Goal: Check status: Check status

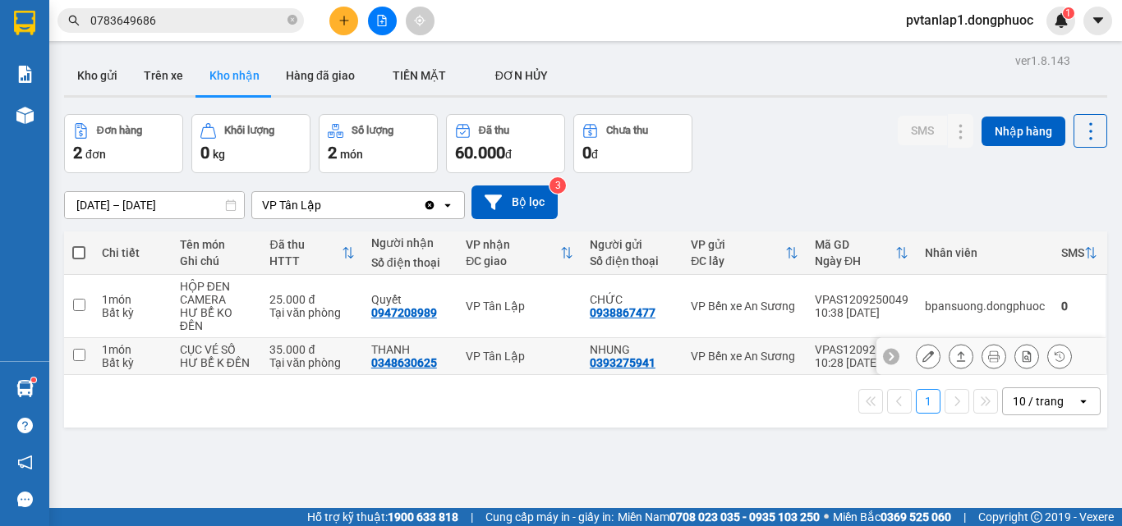
click at [160, 363] on div "Bất kỳ" at bounding box center [133, 362] width 62 height 13
checkbox input "true"
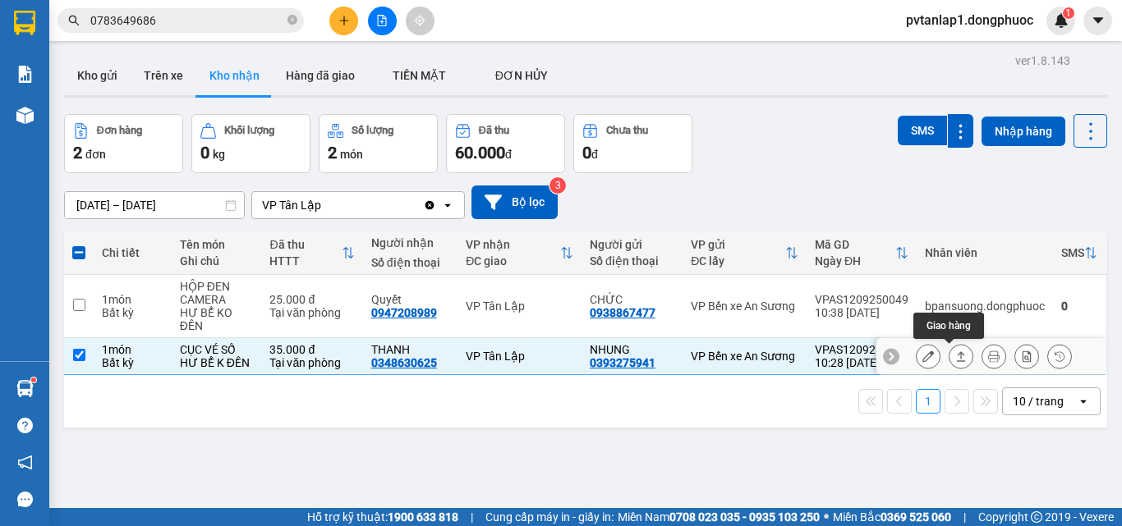
click at [949, 356] on button at bounding box center [960, 356] width 23 height 29
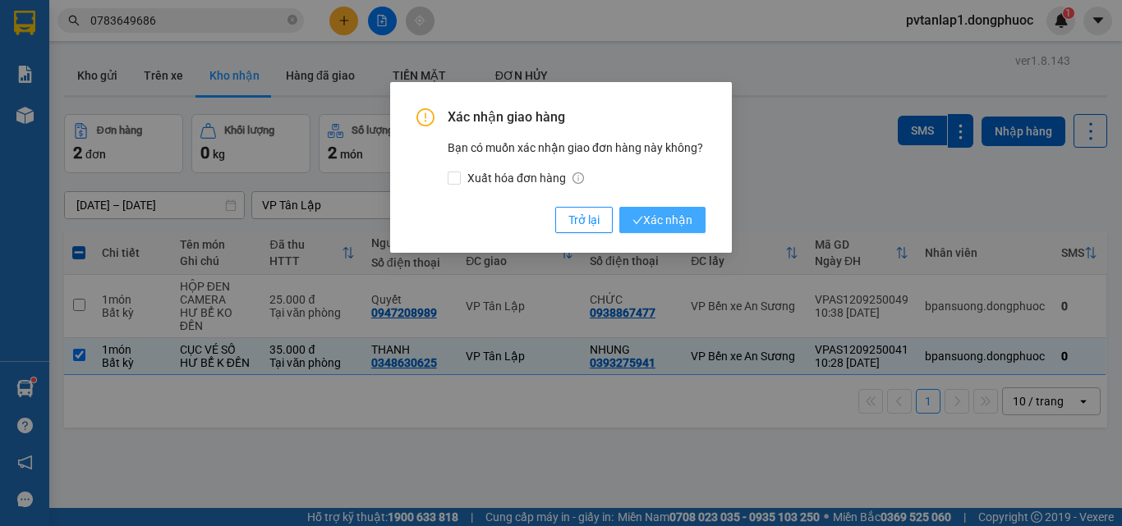
click at [669, 222] on span "Xác nhận" at bounding box center [662, 220] width 60 height 18
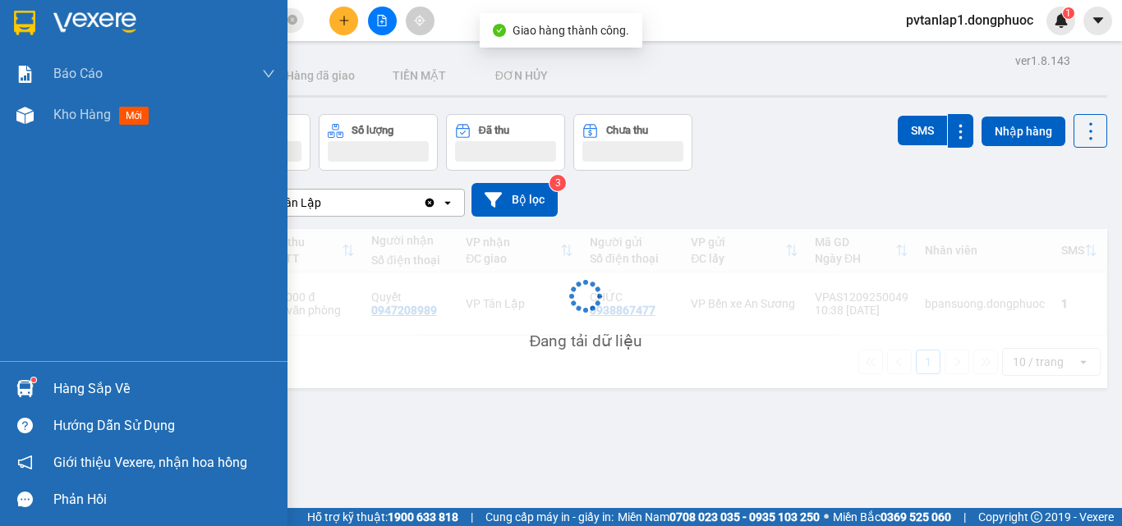
click at [43, 391] on div "Hàng sắp về" at bounding box center [143, 388] width 287 height 37
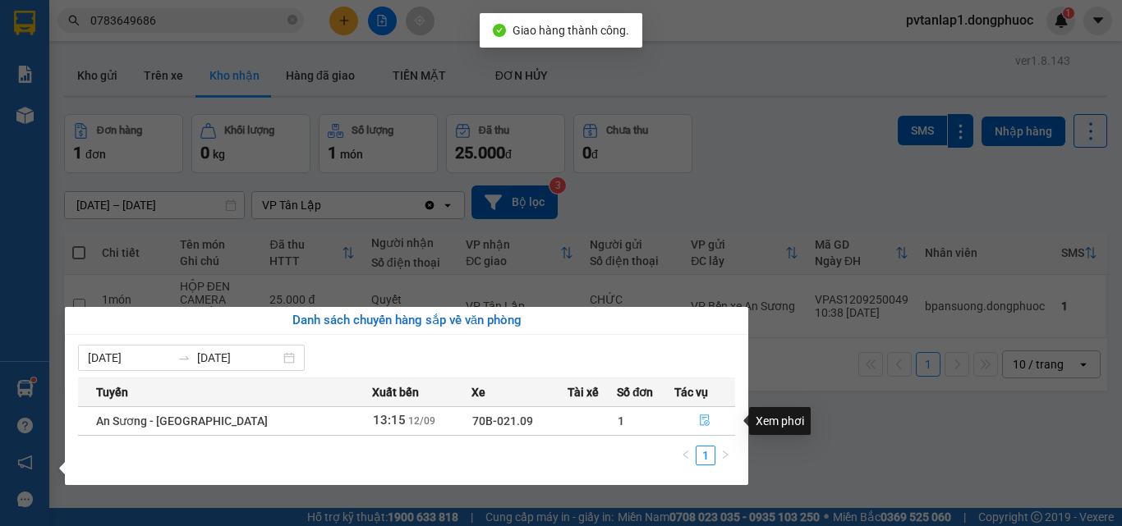
click at [690, 416] on button "button" at bounding box center [704, 421] width 59 height 26
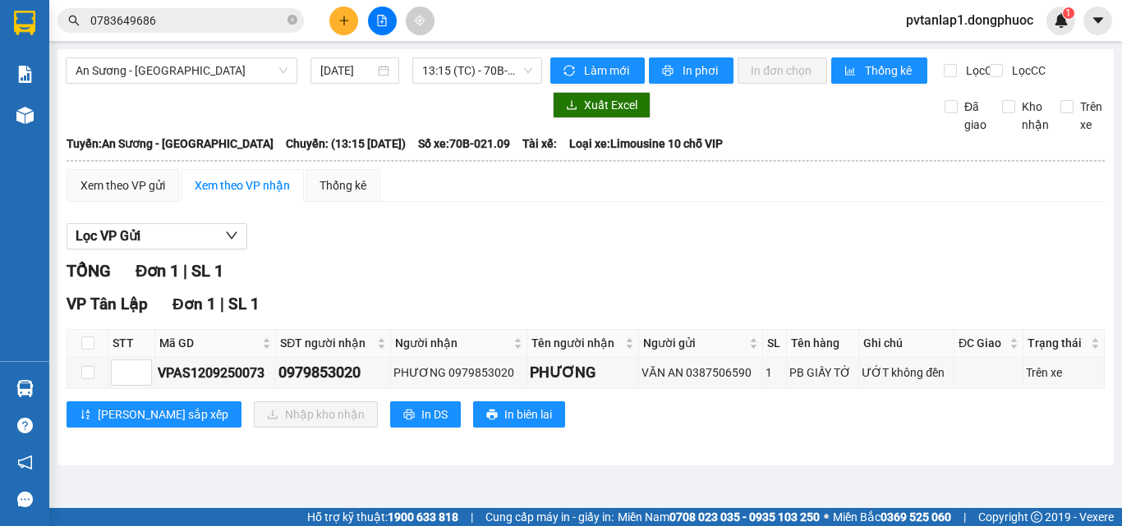
click at [1085, 56] on div "An Sương - [GEOGRAPHIC_DATA] [DATE] 13:15 (TC) - 70B-021.09 Làm mới In phơi In …" at bounding box center [585, 257] width 1056 height 416
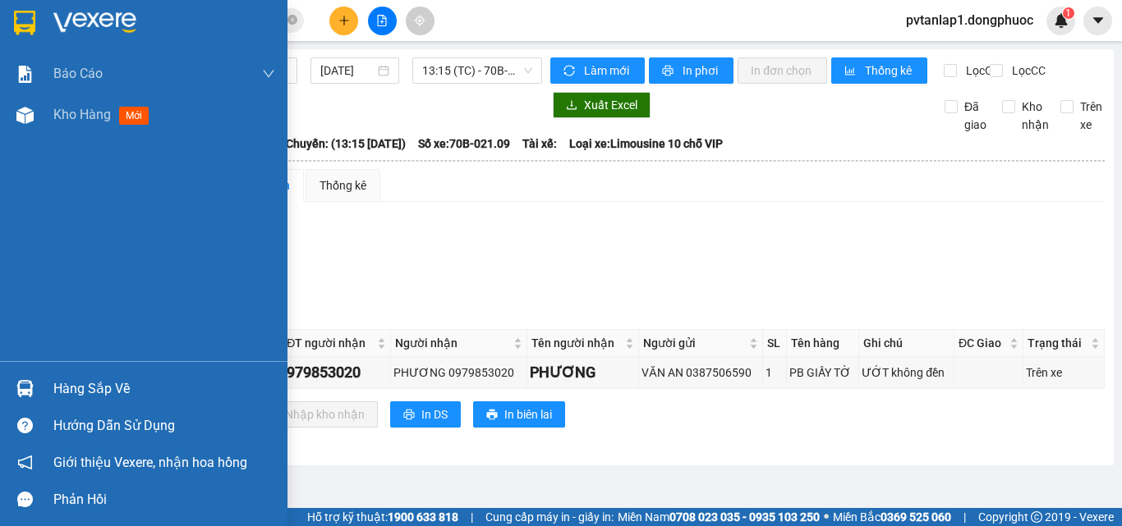
click at [32, 389] on img at bounding box center [24, 388] width 17 height 17
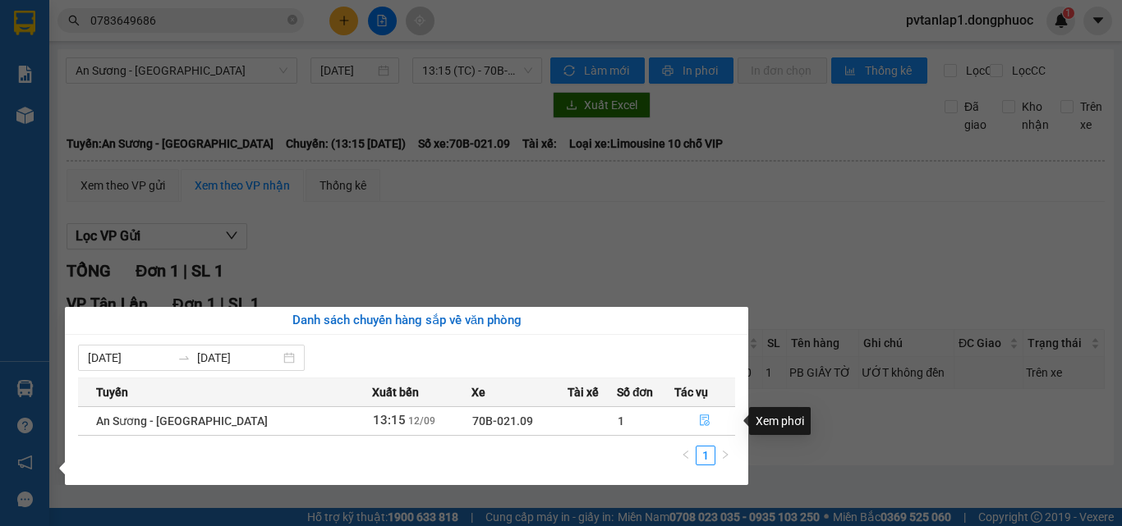
click at [703, 427] on span "file-done" at bounding box center [704, 421] width 11 height 13
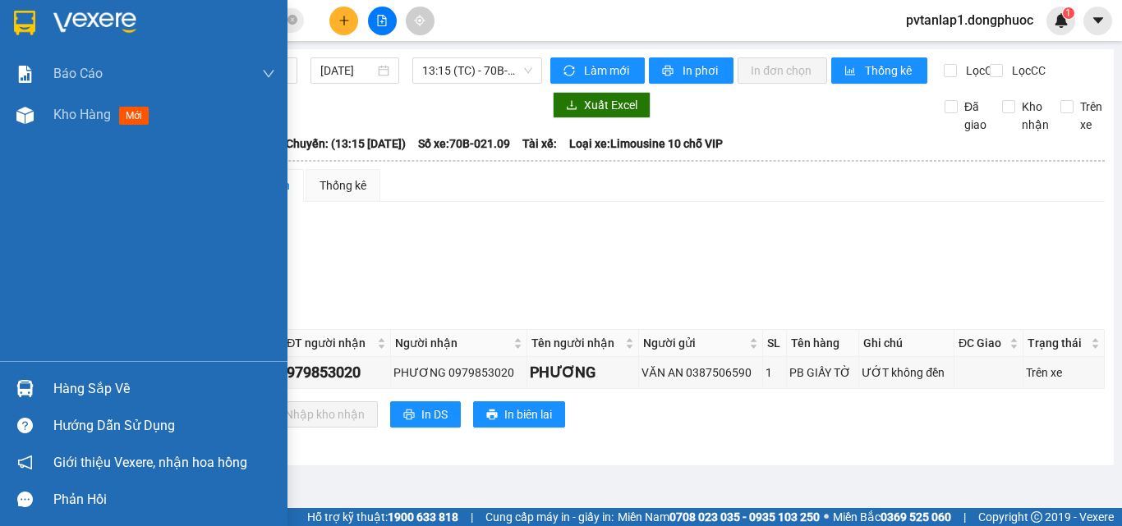
click at [40, 34] on div at bounding box center [143, 26] width 287 height 53
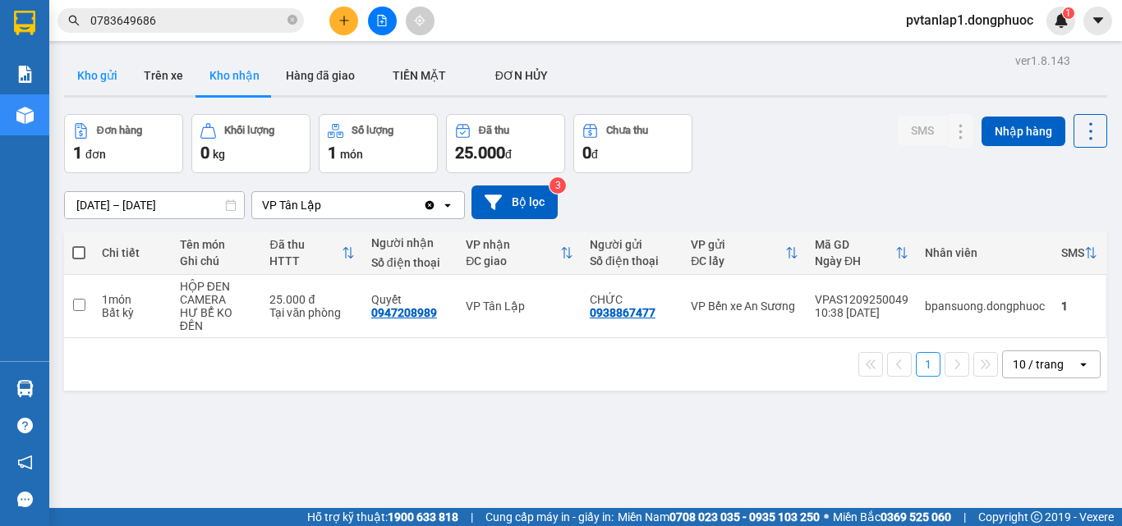
click at [103, 72] on button "Kho gửi" at bounding box center [97, 75] width 67 height 39
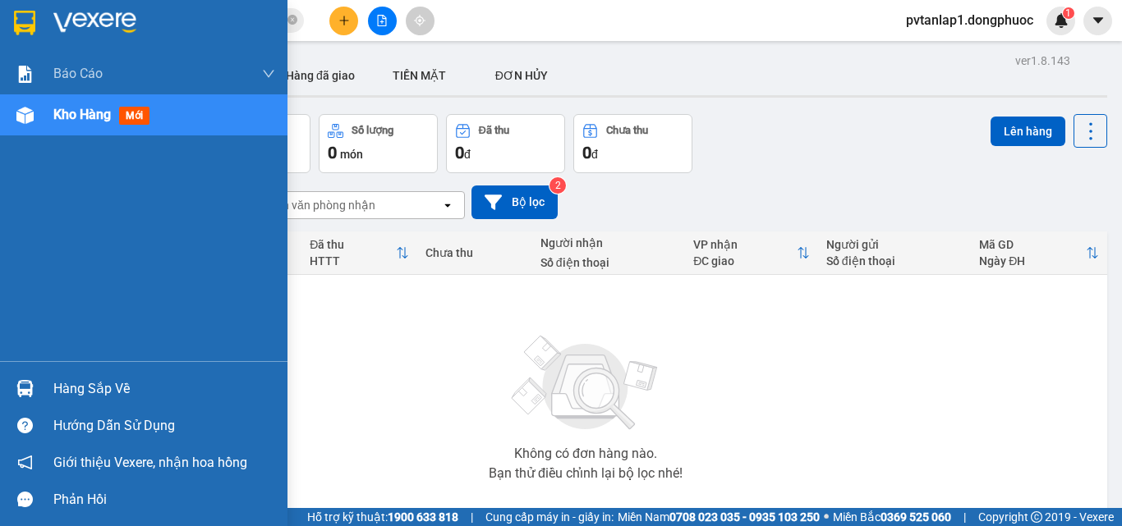
click at [52, 414] on div "Hướng dẫn sử dụng" at bounding box center [143, 425] width 287 height 37
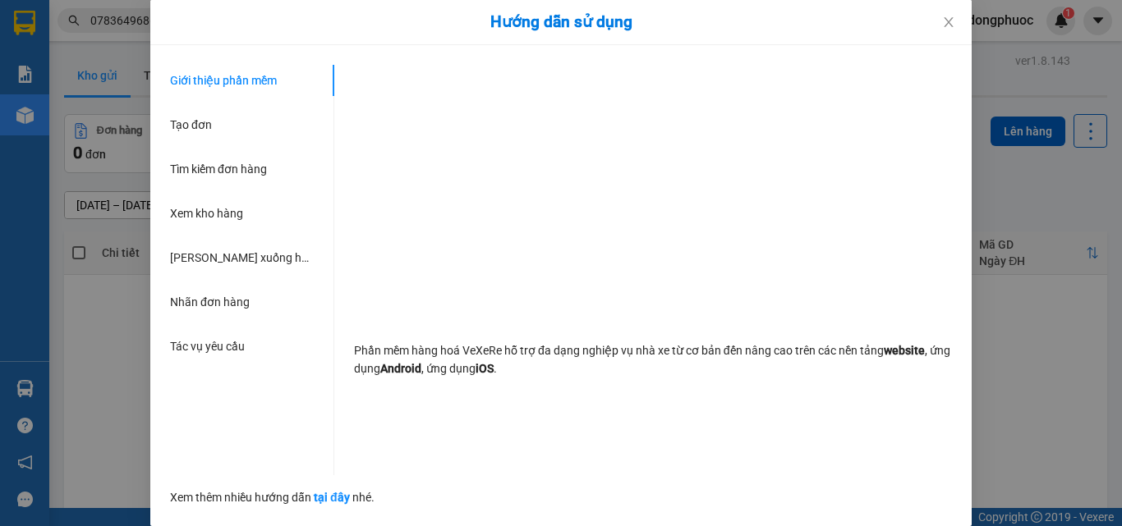
click at [32, 384] on div "Hướng dẫn sử dụng Giới thiệu phần mềm Tạo đơn Tìm kiếm đơn hàng Xem kho hàng Lê…" at bounding box center [561, 263] width 1122 height 526
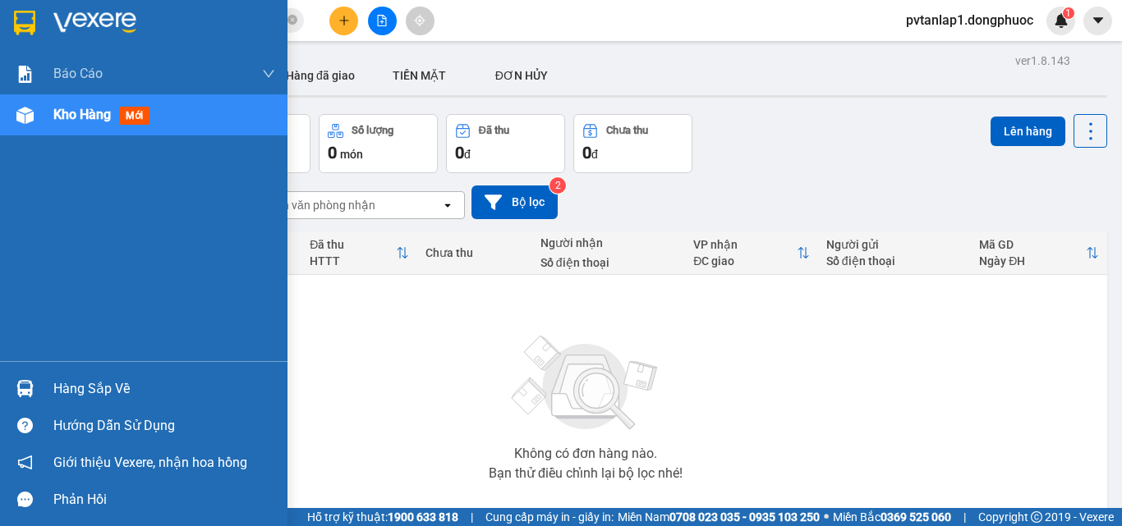
click at [33, 383] on img at bounding box center [24, 388] width 17 height 17
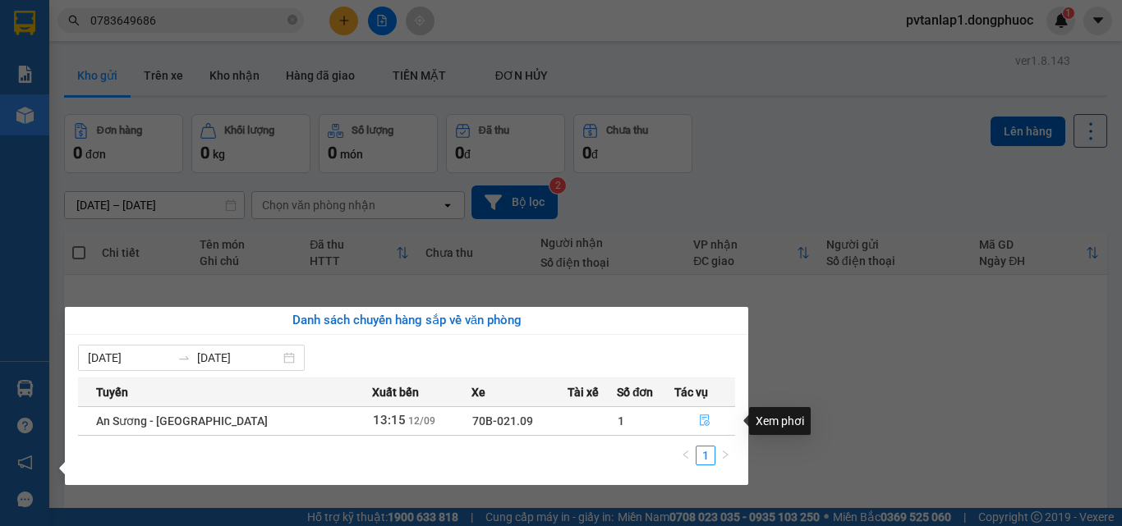
click at [700, 423] on icon "file-done" at bounding box center [705, 420] width 10 height 11
